Goal: Browse casually

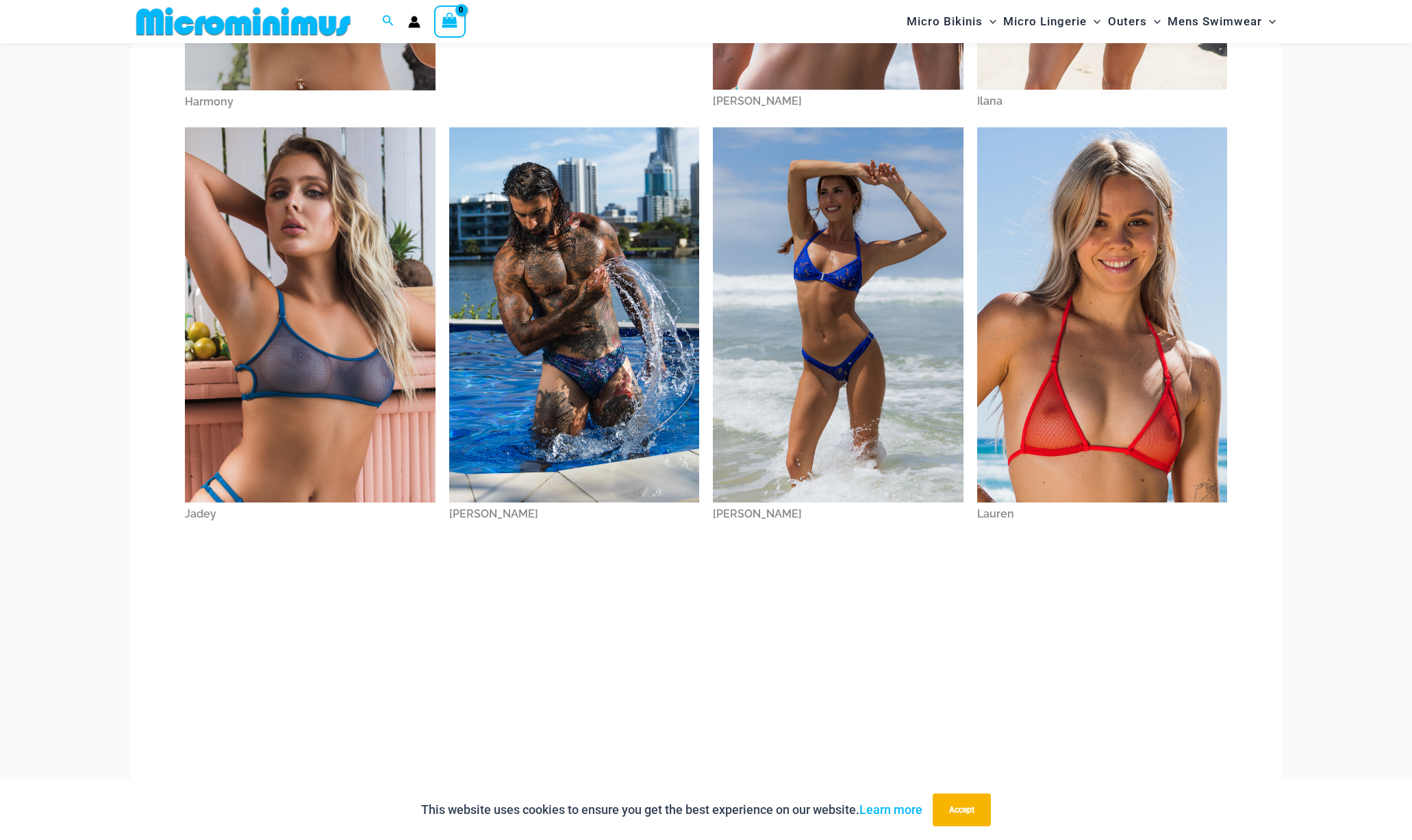
scroll to position [885, 0]
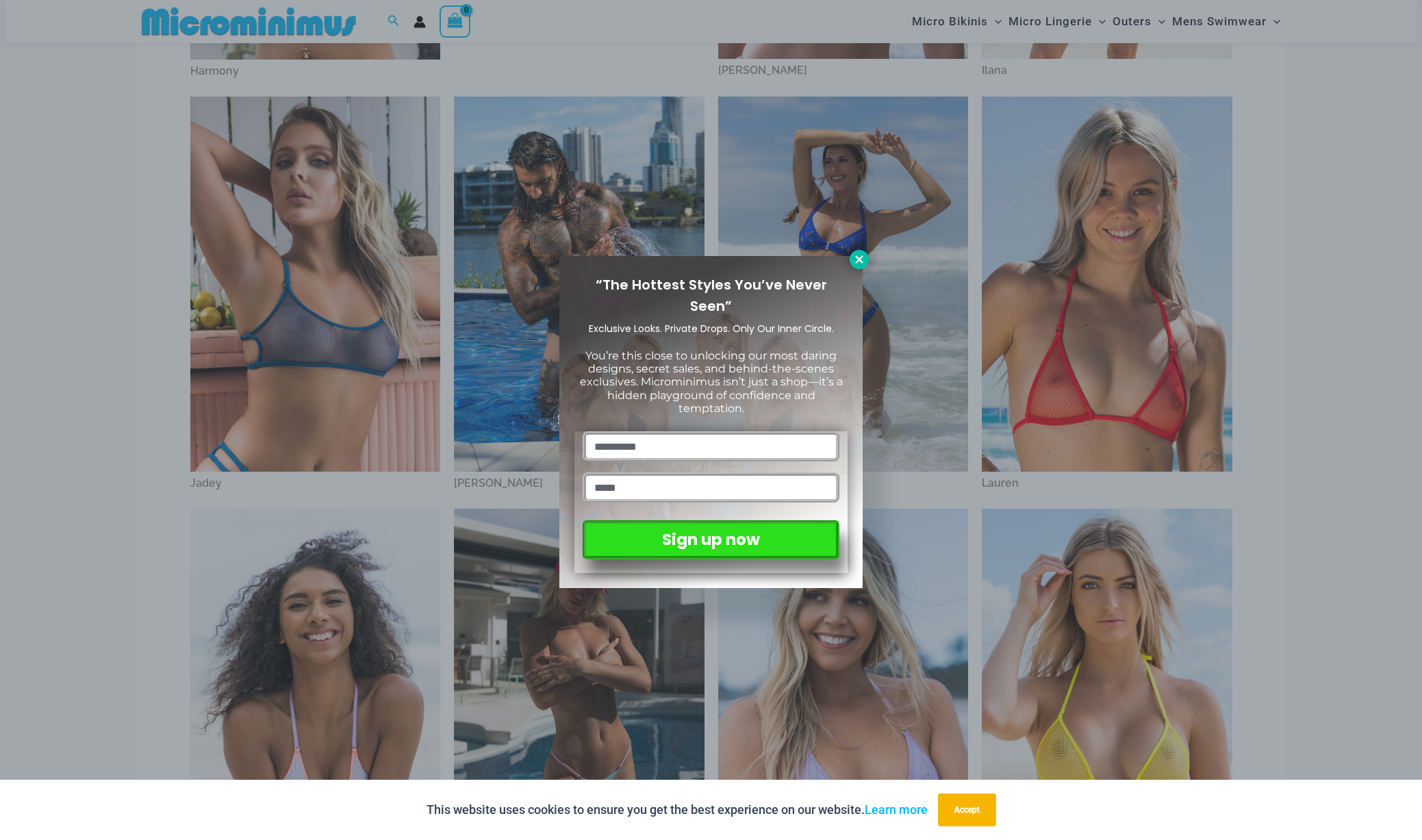
click at [863, 262] on icon at bounding box center [859, 259] width 12 height 12
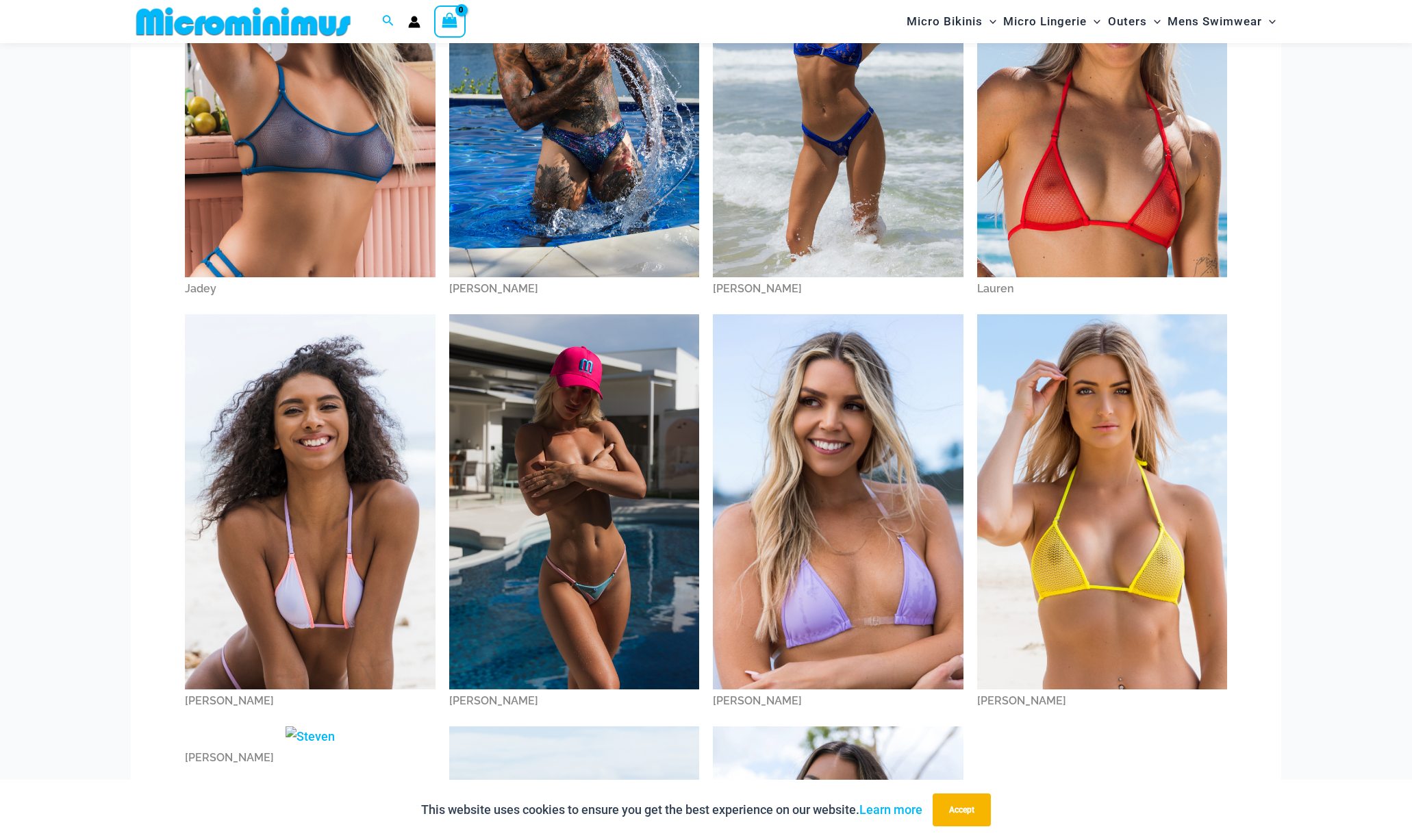
scroll to position [1311, 0]
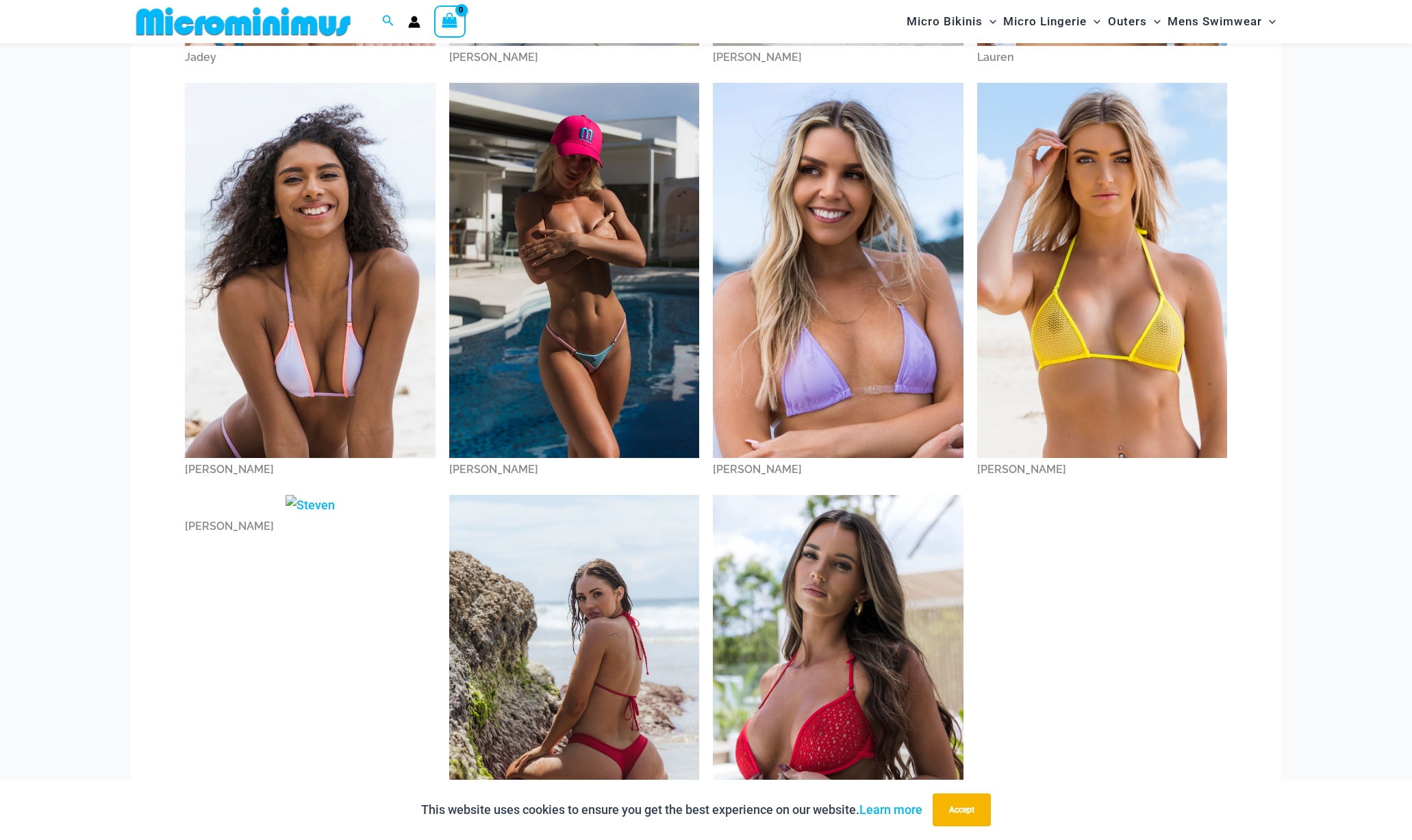
click at [578, 243] on img at bounding box center [574, 270] width 251 height 375
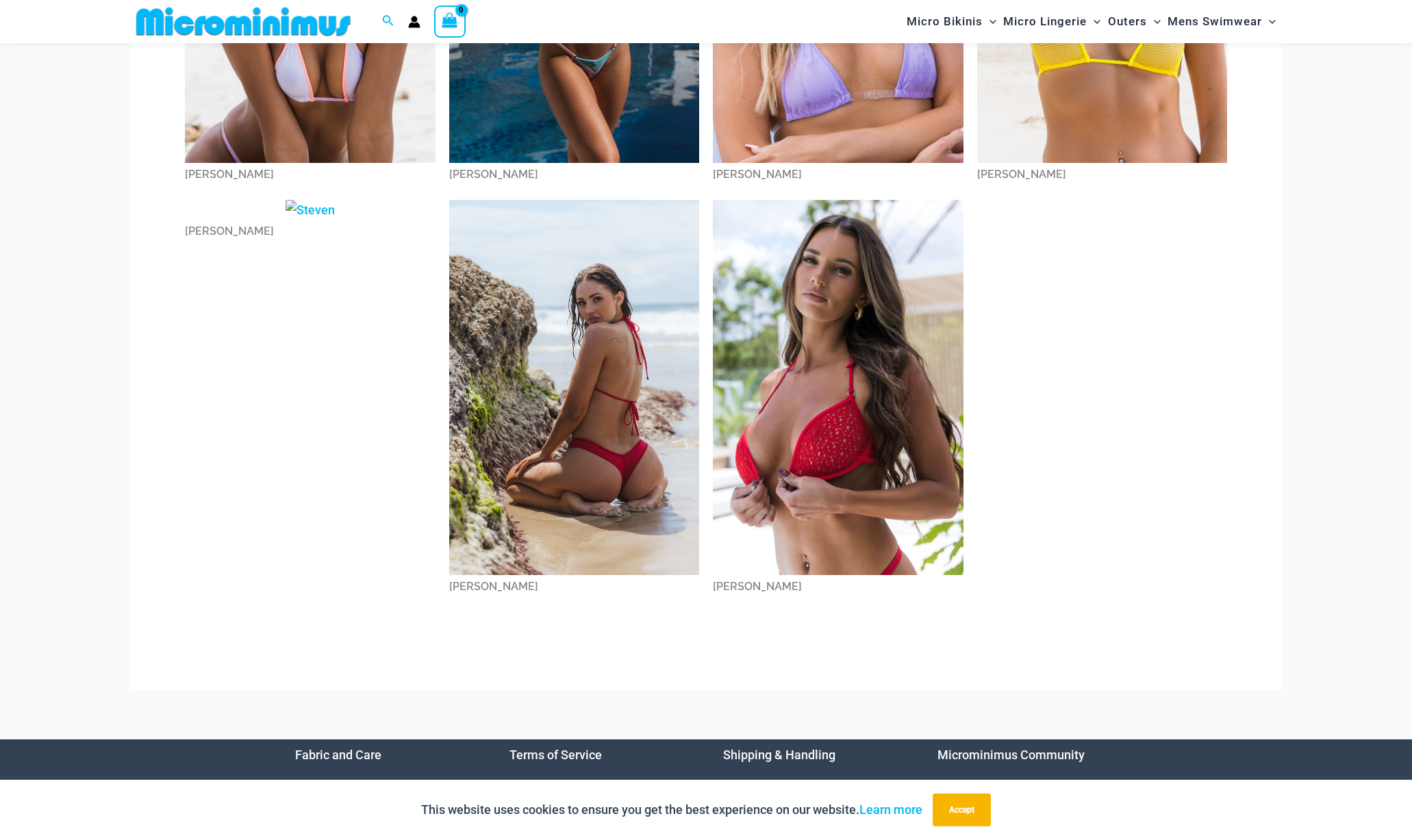
scroll to position [1350, 0]
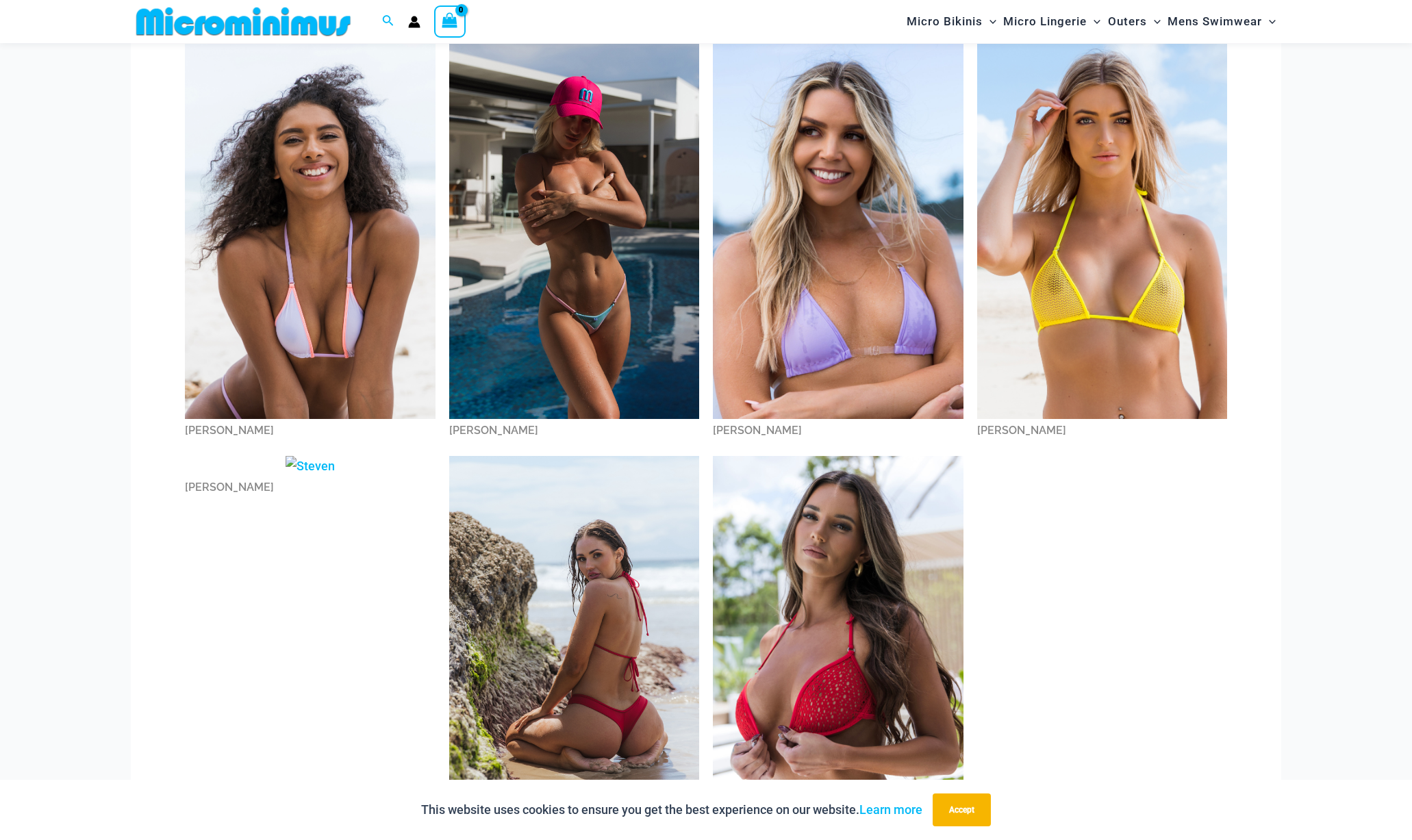
click at [1051, 297] on img at bounding box center [1102, 231] width 251 height 375
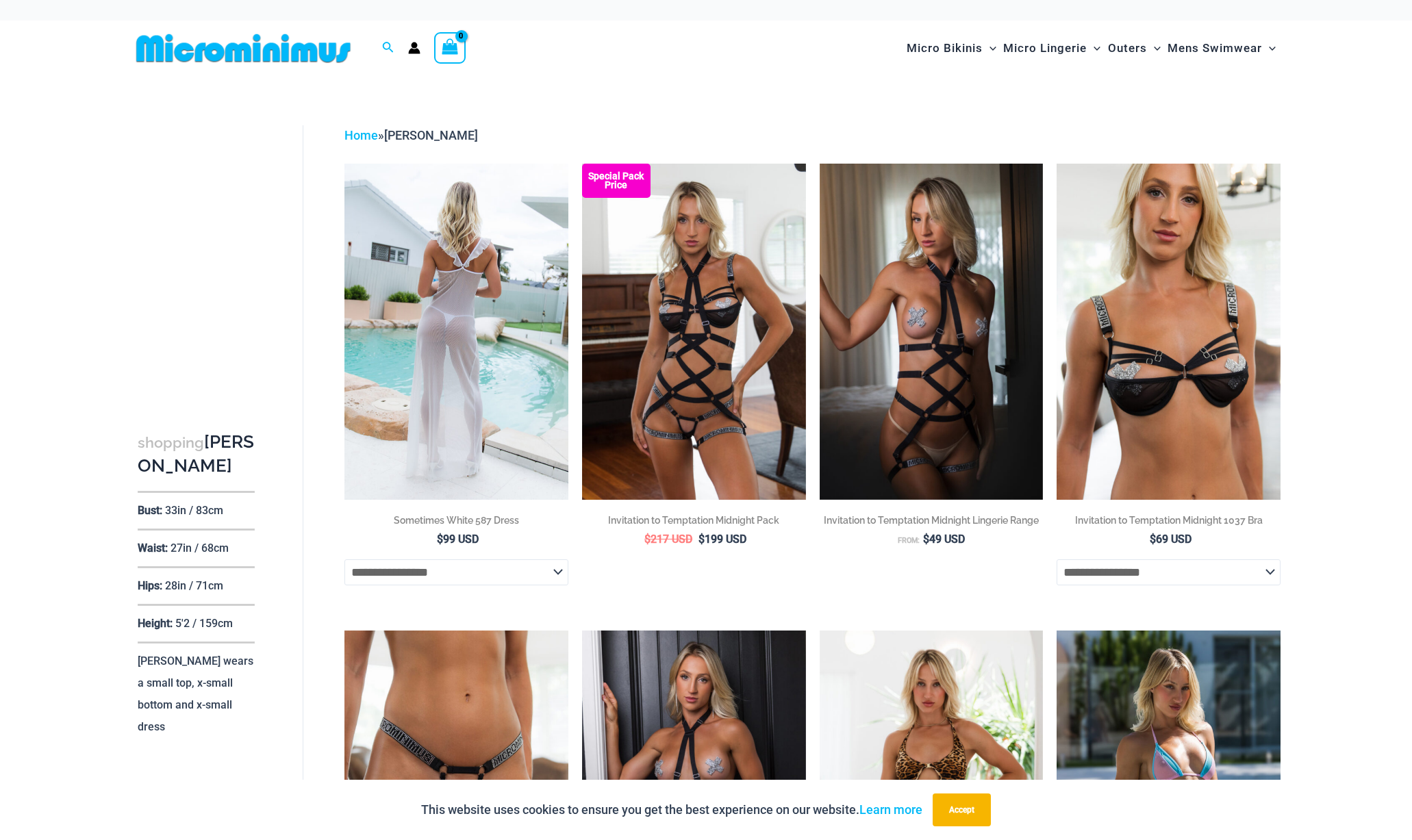
click at [421, 234] on img at bounding box center [457, 332] width 224 height 335
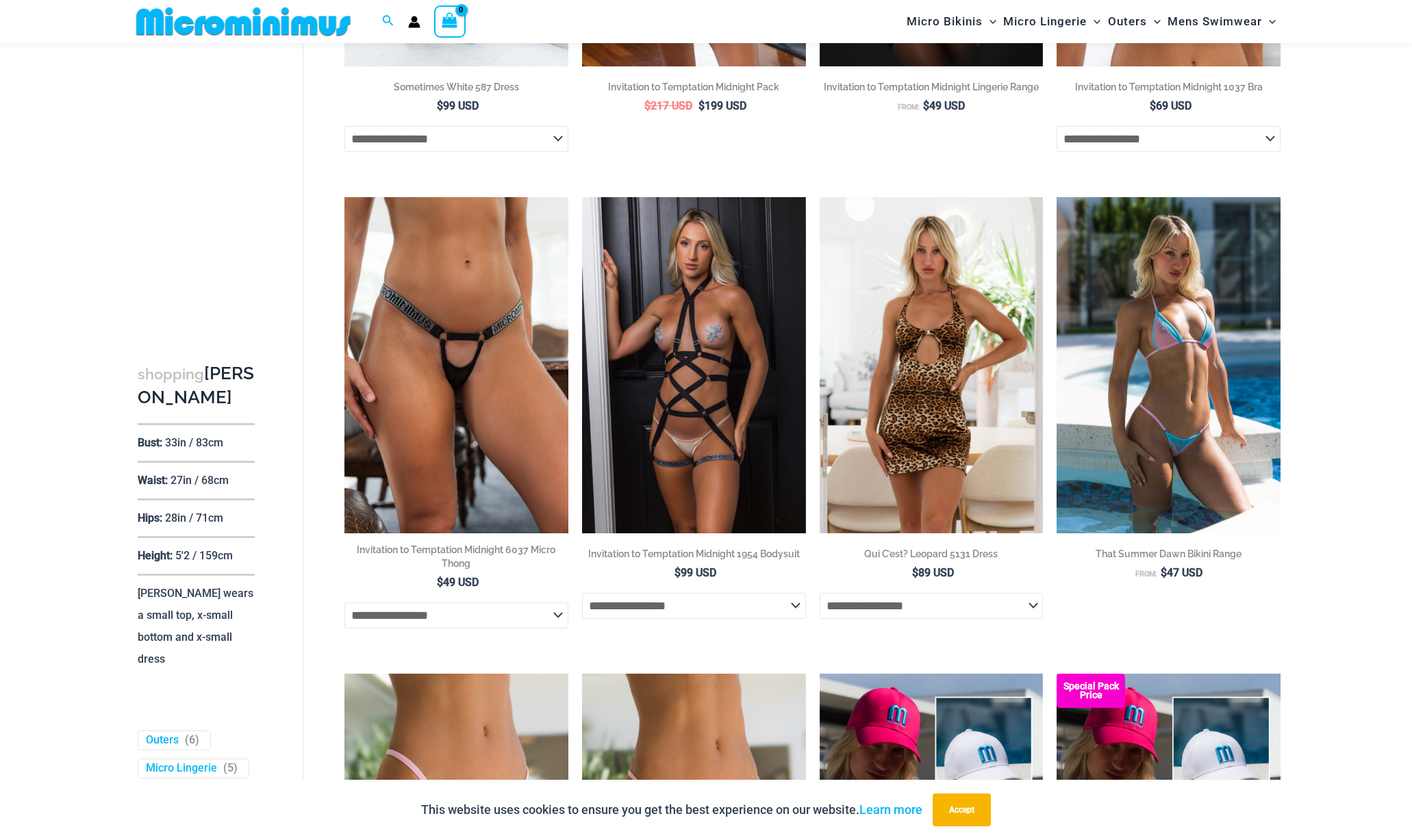
scroll to position [425, 0]
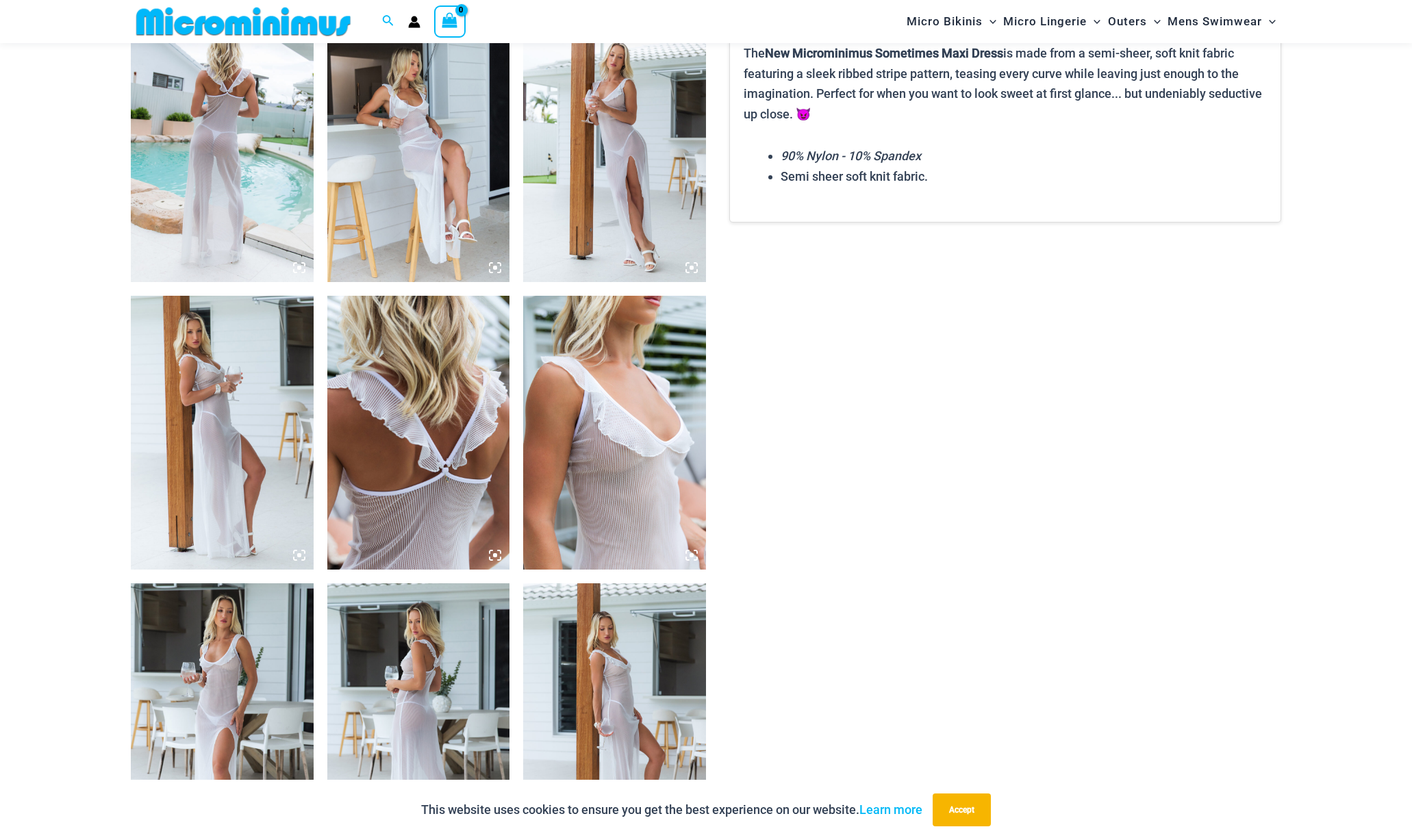
scroll to position [1139, 0]
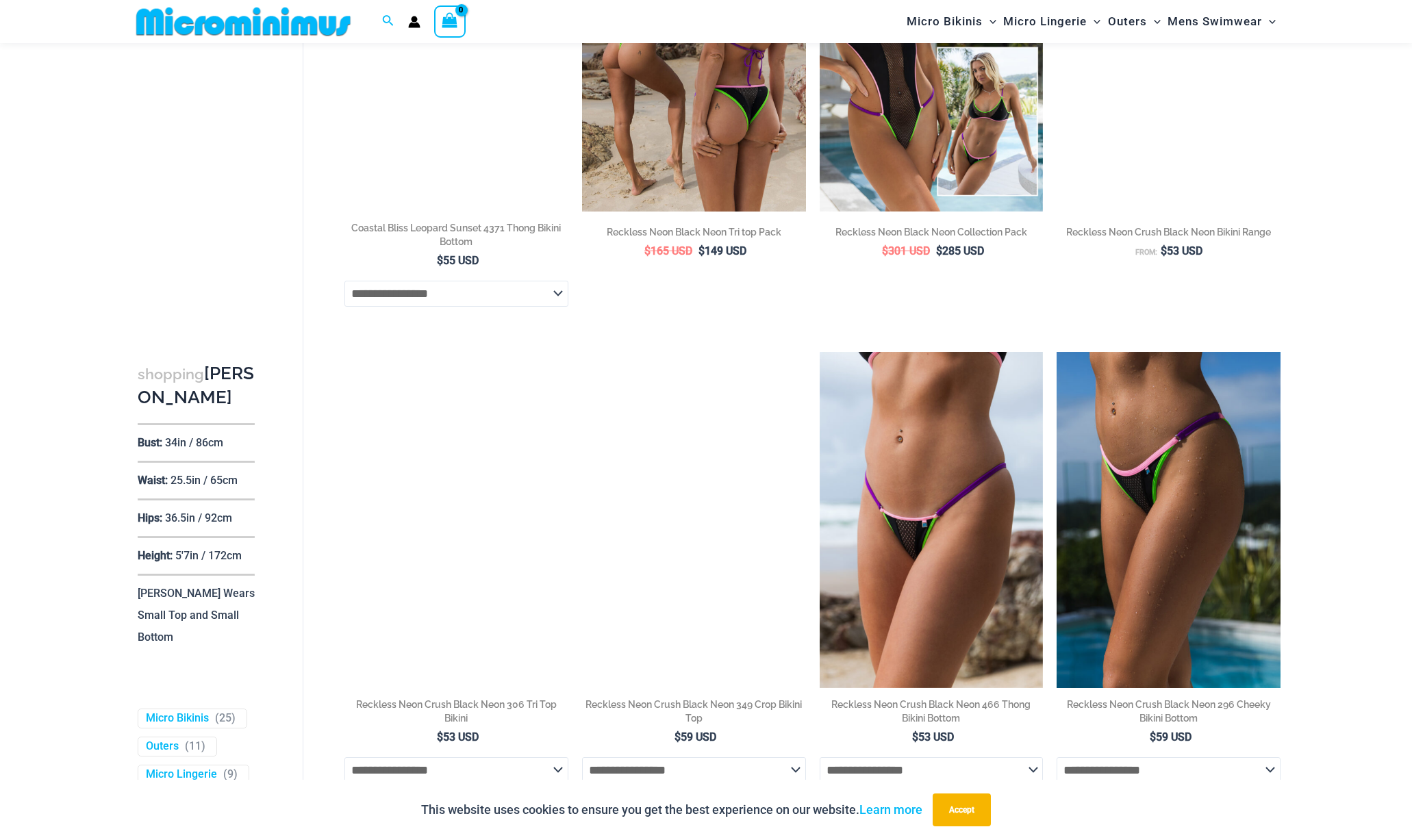
scroll to position [3428, 0]
